Goal: Task Accomplishment & Management: Manage account settings

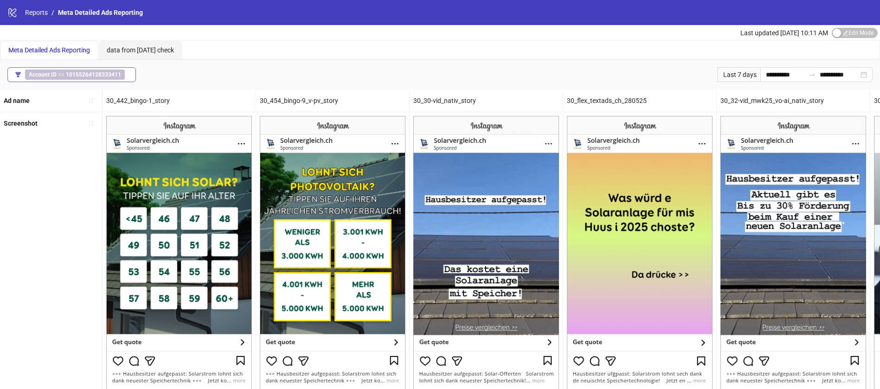
click at [48, 70] on span "Account ID == 10155264128333411" at bounding box center [75, 75] width 100 height 10
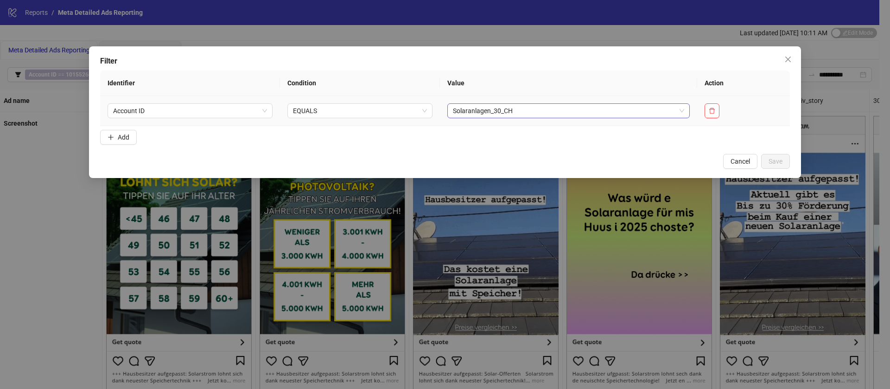
click at [498, 105] on span "Solaranlagen_30_CH" at bounding box center [568, 111] width 231 height 14
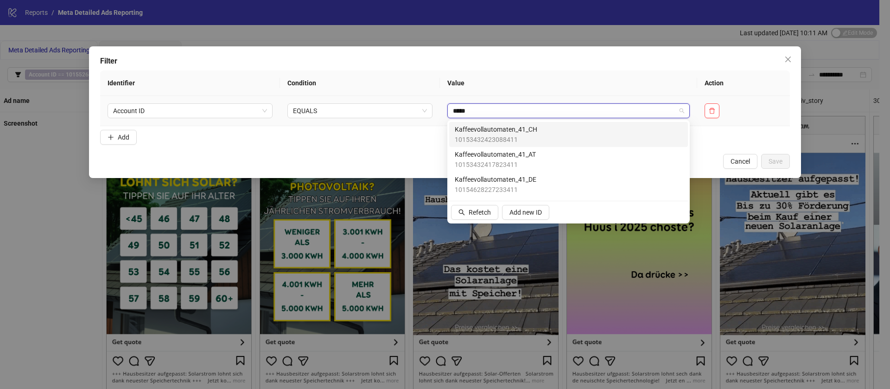
type input "******"
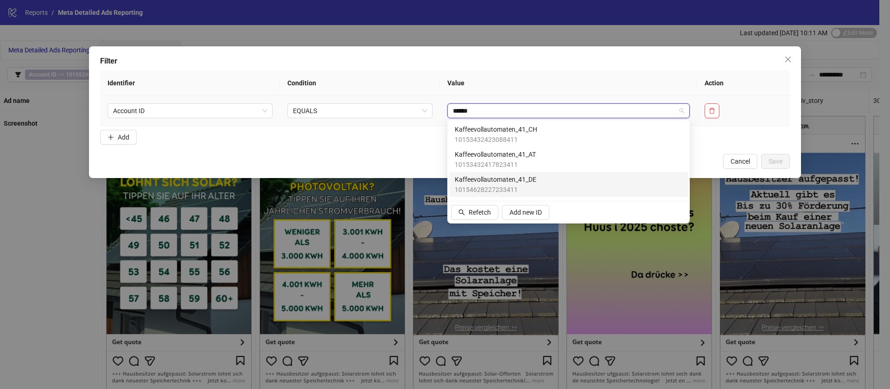
click at [534, 184] on span "Kaffeevollautomaten_41_DE" at bounding box center [496, 179] width 82 height 10
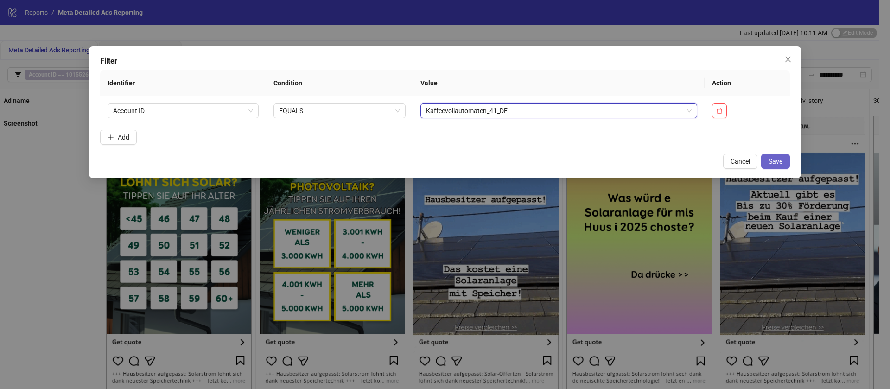
click at [780, 158] on span "Save" at bounding box center [776, 161] width 14 height 7
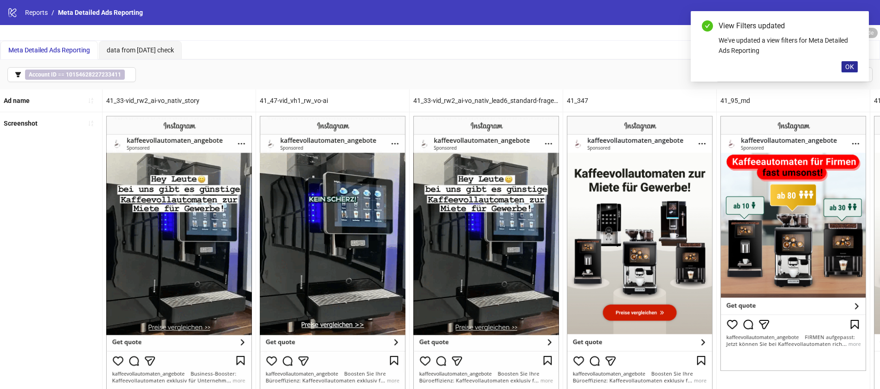
click at [852, 70] on span "OK" at bounding box center [849, 66] width 9 height 7
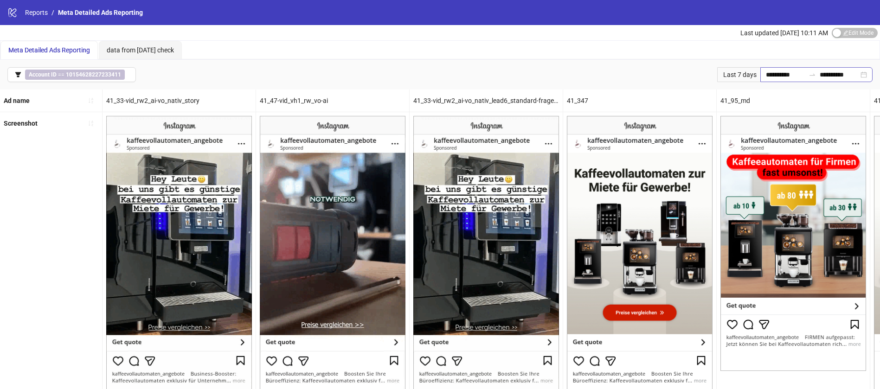
click at [799, 78] on div "**********" at bounding box center [816, 74] width 112 height 15
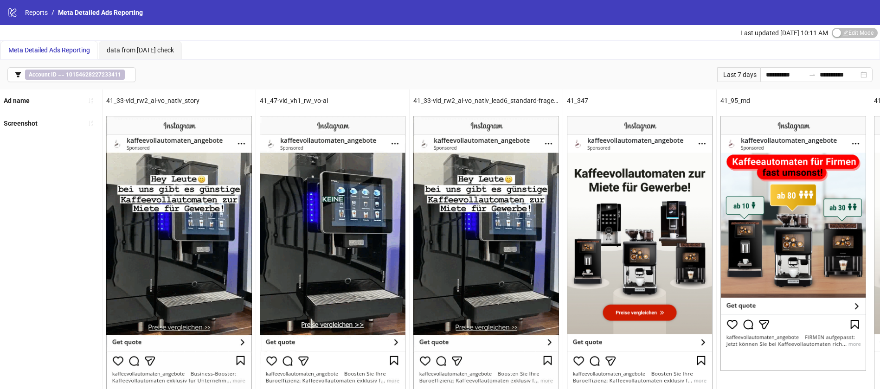
click at [685, 52] on div "Meta Detailed Ads Reporting data from [DATE] check" at bounding box center [439, 50] width 879 height 19
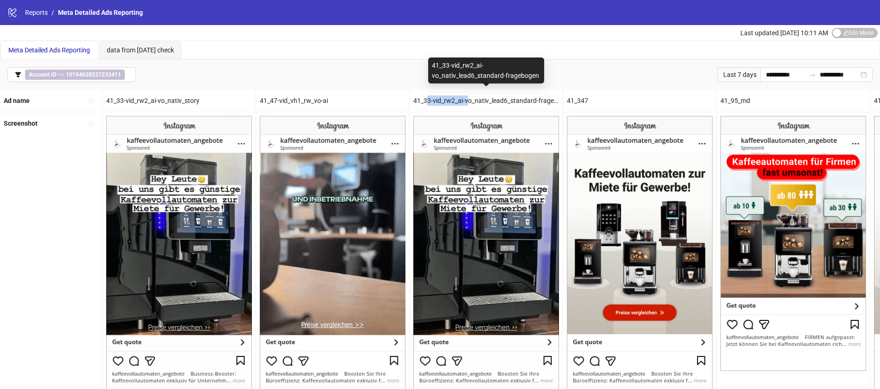
drag, startPoint x: 425, startPoint y: 98, endPoint x: 468, endPoint y: 102, distance: 43.3
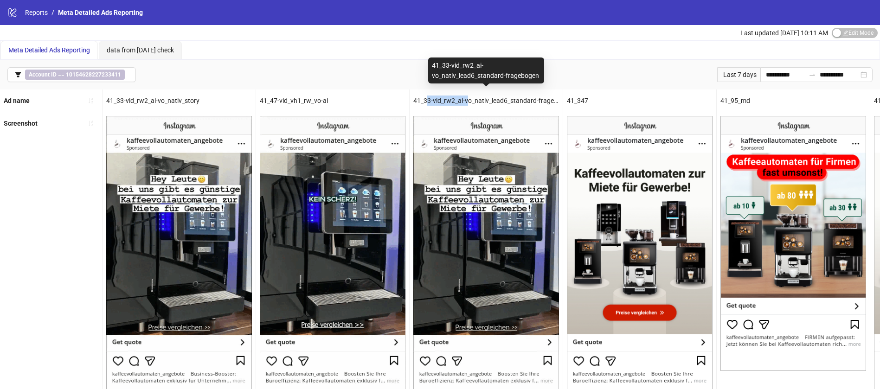
click at [468, 102] on div "41_33-vid_rw2_ai-vo_nativ_lead6_standard-fragebogen" at bounding box center [485, 100] width 153 height 22
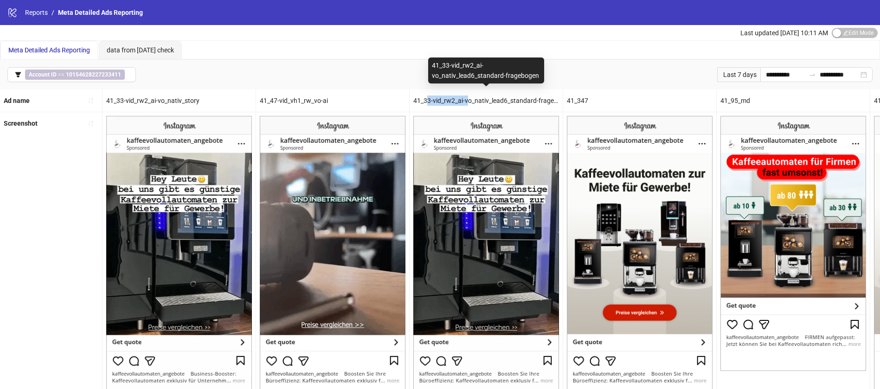
click at [464, 99] on div "41_33-vid_rw2_ai-vo_nativ_lead6_standard-fragebogen" at bounding box center [485, 100] width 153 height 22
